Goal: Use online tool/utility: Utilize a website feature to perform a specific function

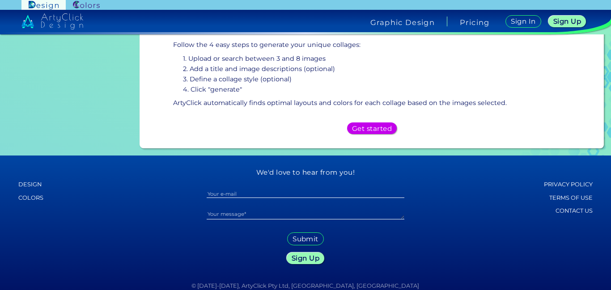
scroll to position [257, 0]
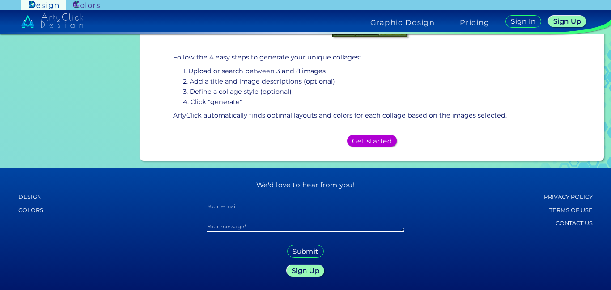
click at [374, 136] on div "Get started" at bounding box center [372, 141] width 45 height 11
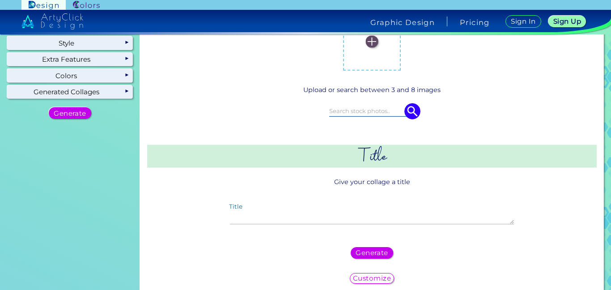
scroll to position [73, 0]
click at [454, 213] on textarea "Title" at bounding box center [372, 214] width 284 height 19
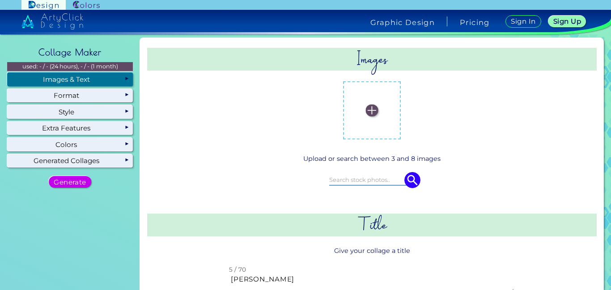
scroll to position [0, 0]
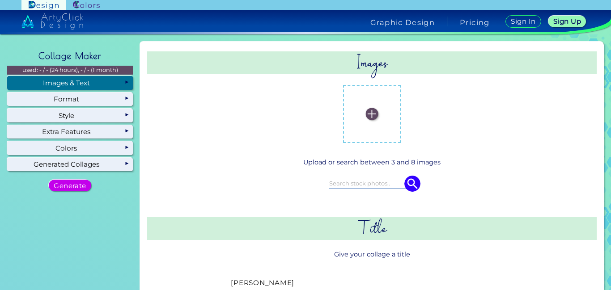
click at [368, 121] on label at bounding box center [372, 114] width 49 height 49
click at [0, 0] on input "file" at bounding box center [0, 0] width 0 height 0
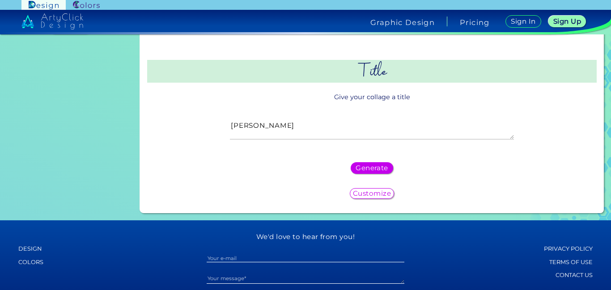
scroll to position [159, 0]
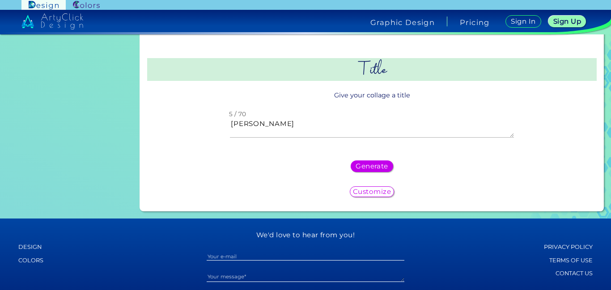
click at [339, 128] on textarea "[PERSON_NAME]" at bounding box center [372, 128] width 284 height 19
type textarea "I"
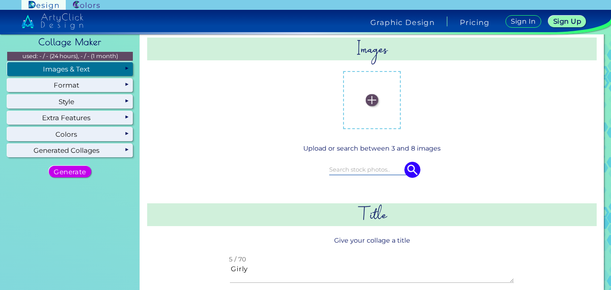
scroll to position [0, 0]
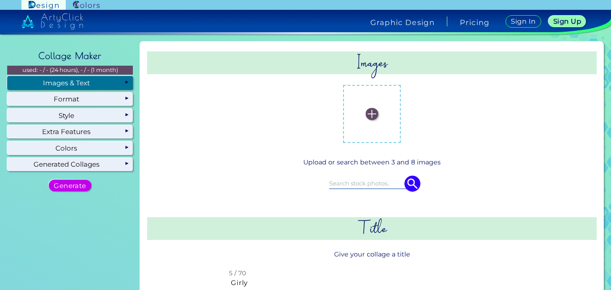
type textarea "Girly"
click at [370, 107] on label at bounding box center [372, 114] width 49 height 49
click at [0, 0] on input "file" at bounding box center [0, 0] width 0 height 0
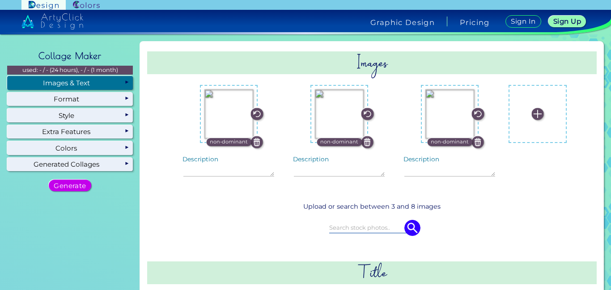
click at [536, 121] on label at bounding box center [537, 114] width 49 height 49
click at [0, 0] on input "file" at bounding box center [0, 0] width 0 height 0
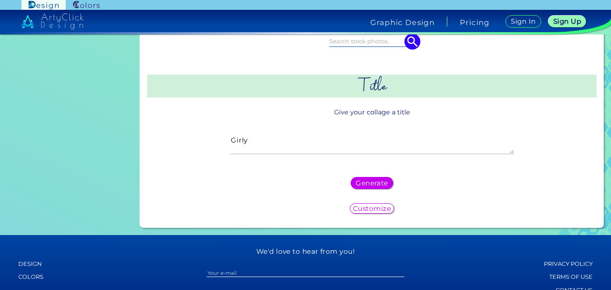
scroll to position [415, 0]
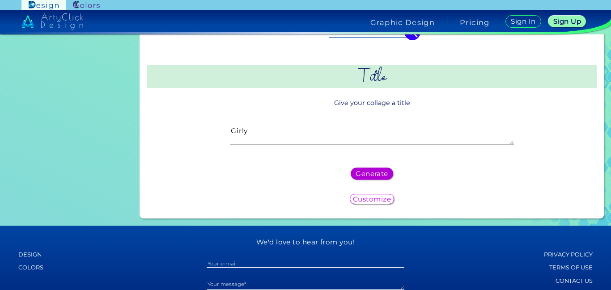
click at [374, 175] on h5 "Generate" at bounding box center [373, 174] width 30 height 6
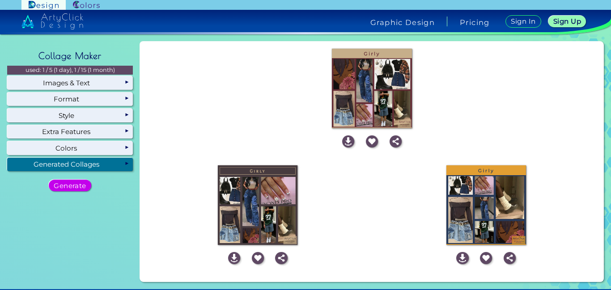
click at [478, 175] on img at bounding box center [487, 206] width 80 height 80
click at [346, 144] on img at bounding box center [348, 142] width 12 height 12
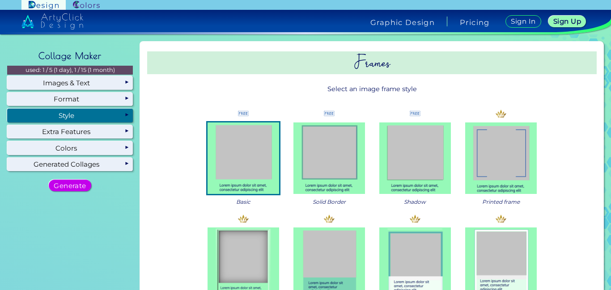
click at [92, 115] on div "Style" at bounding box center [70, 115] width 126 height 13
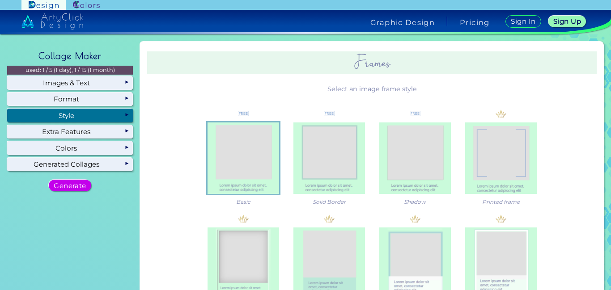
click at [94, 116] on div "Style" at bounding box center [70, 115] width 126 height 13
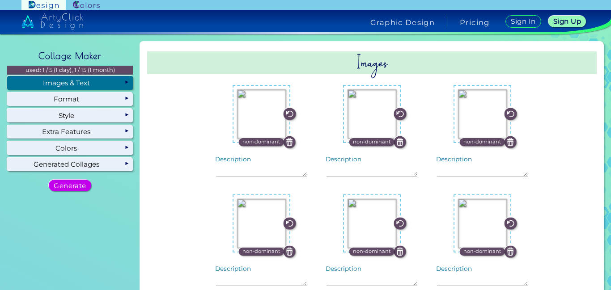
click at [94, 84] on div "Images & Text" at bounding box center [70, 82] width 126 height 13
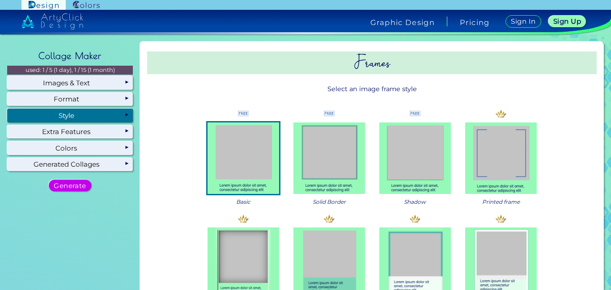
click at [61, 114] on div "Style" at bounding box center [70, 115] width 126 height 13
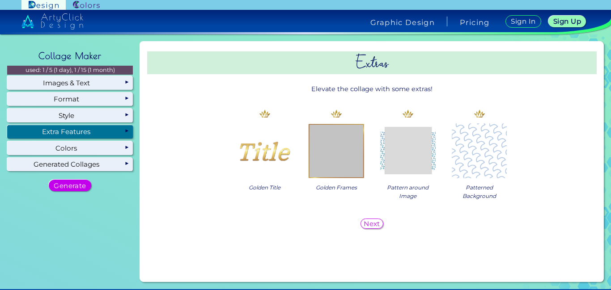
click at [109, 132] on div "Extra Features" at bounding box center [70, 131] width 126 height 13
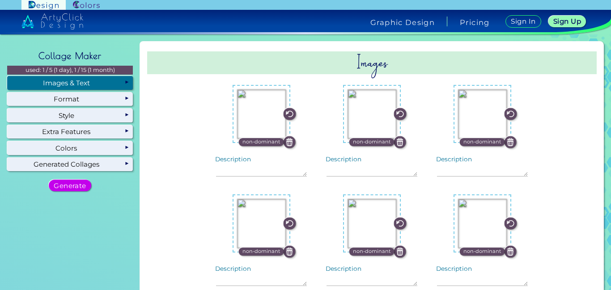
click at [91, 81] on div "Images & Text" at bounding box center [70, 82] width 126 height 13
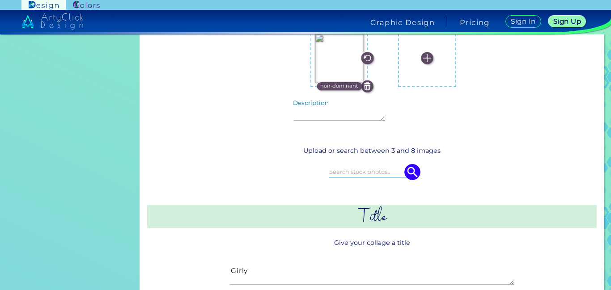
scroll to position [259, 0]
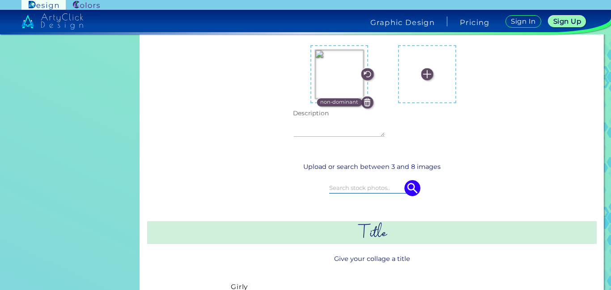
click at [339, 135] on textarea "Description" at bounding box center [339, 127] width 91 height 19
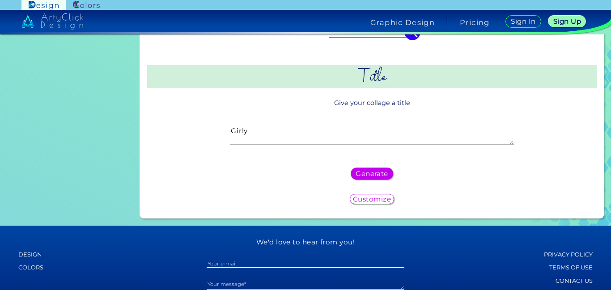
scroll to position [474, 0]
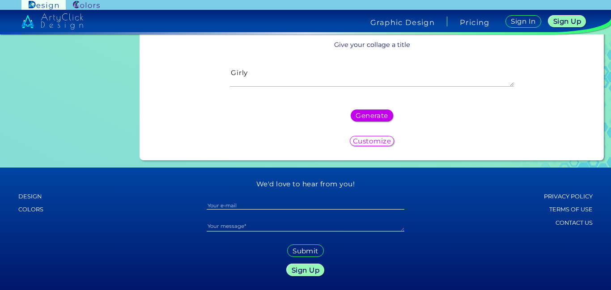
type textarea "happy birthday"
click at [356, 141] on h5 "Customize" at bounding box center [372, 141] width 34 height 6
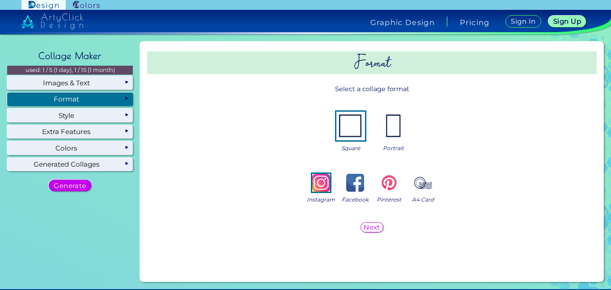
click at [371, 226] on h5 "Next" at bounding box center [372, 227] width 15 height 6
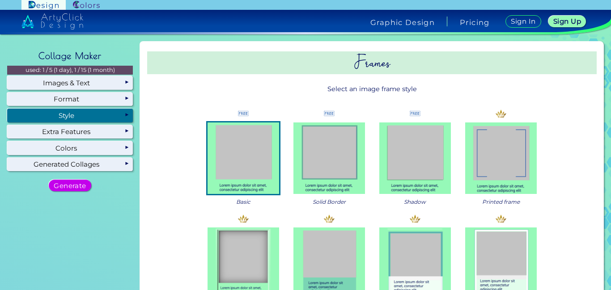
click at [414, 149] on img at bounding box center [416, 159] width 72 height 72
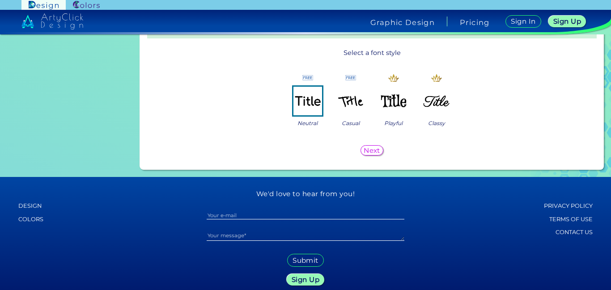
scroll to position [429, 0]
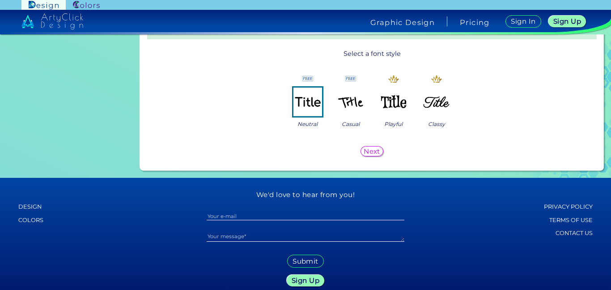
click at [351, 107] on img at bounding box center [351, 102] width 29 height 29
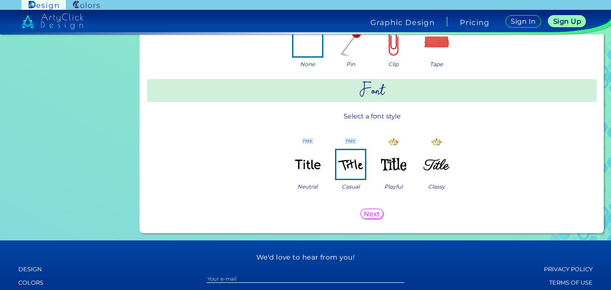
scroll to position [431, 0]
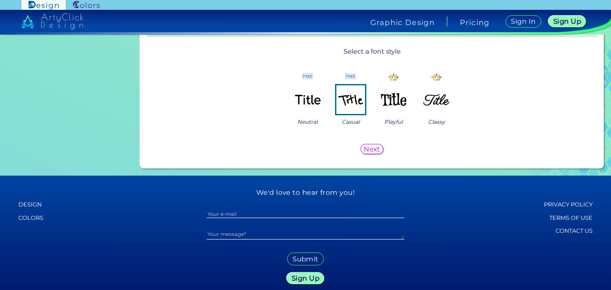
click at [367, 158] on div "Next" at bounding box center [372, 150] width 443 height 18
click at [369, 150] on h5 "Next" at bounding box center [372, 149] width 17 height 7
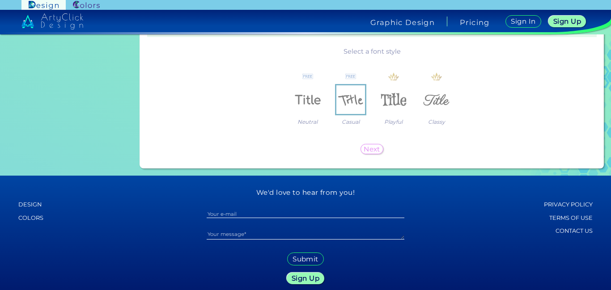
scroll to position [0, 0]
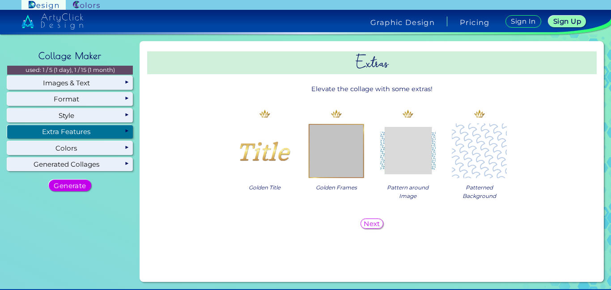
click at [365, 225] on h5 "Next" at bounding box center [372, 224] width 15 height 6
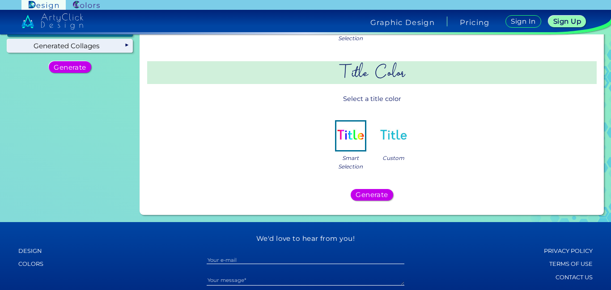
scroll to position [124, 0]
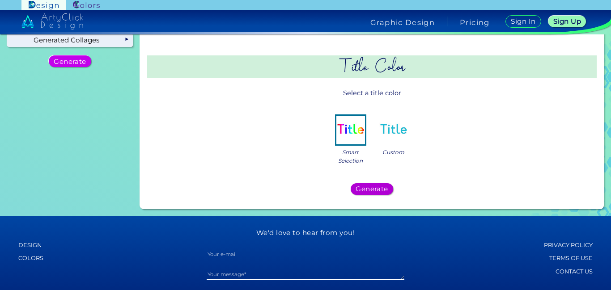
click at [372, 195] on div "Generate" at bounding box center [371, 189] width 43 height 12
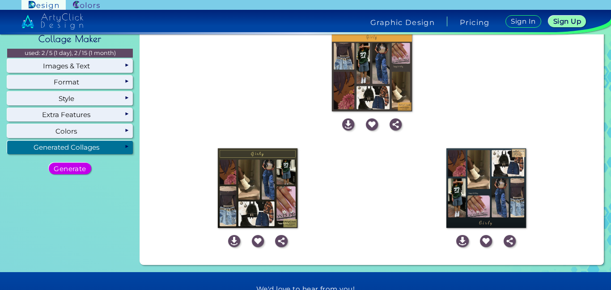
scroll to position [17, 0]
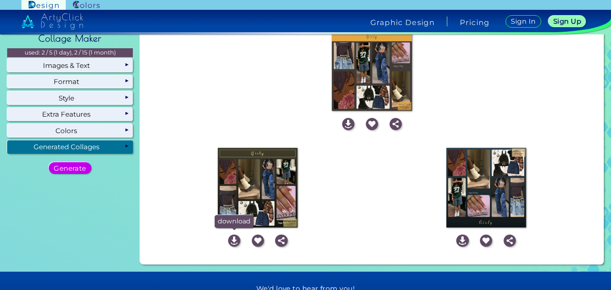
click at [230, 235] on img at bounding box center [234, 241] width 12 height 12
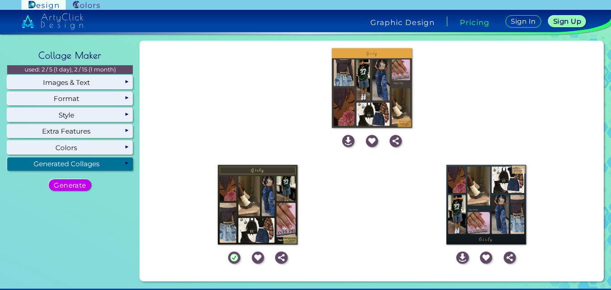
scroll to position [0, 0]
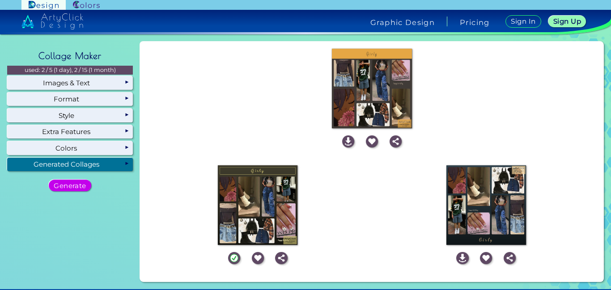
click at [483, 123] on div "Empty page - click "generate" to initiate the creation of your collages! Genera…" at bounding box center [372, 88] width 457 height 87
